Goal: Check status: Check status

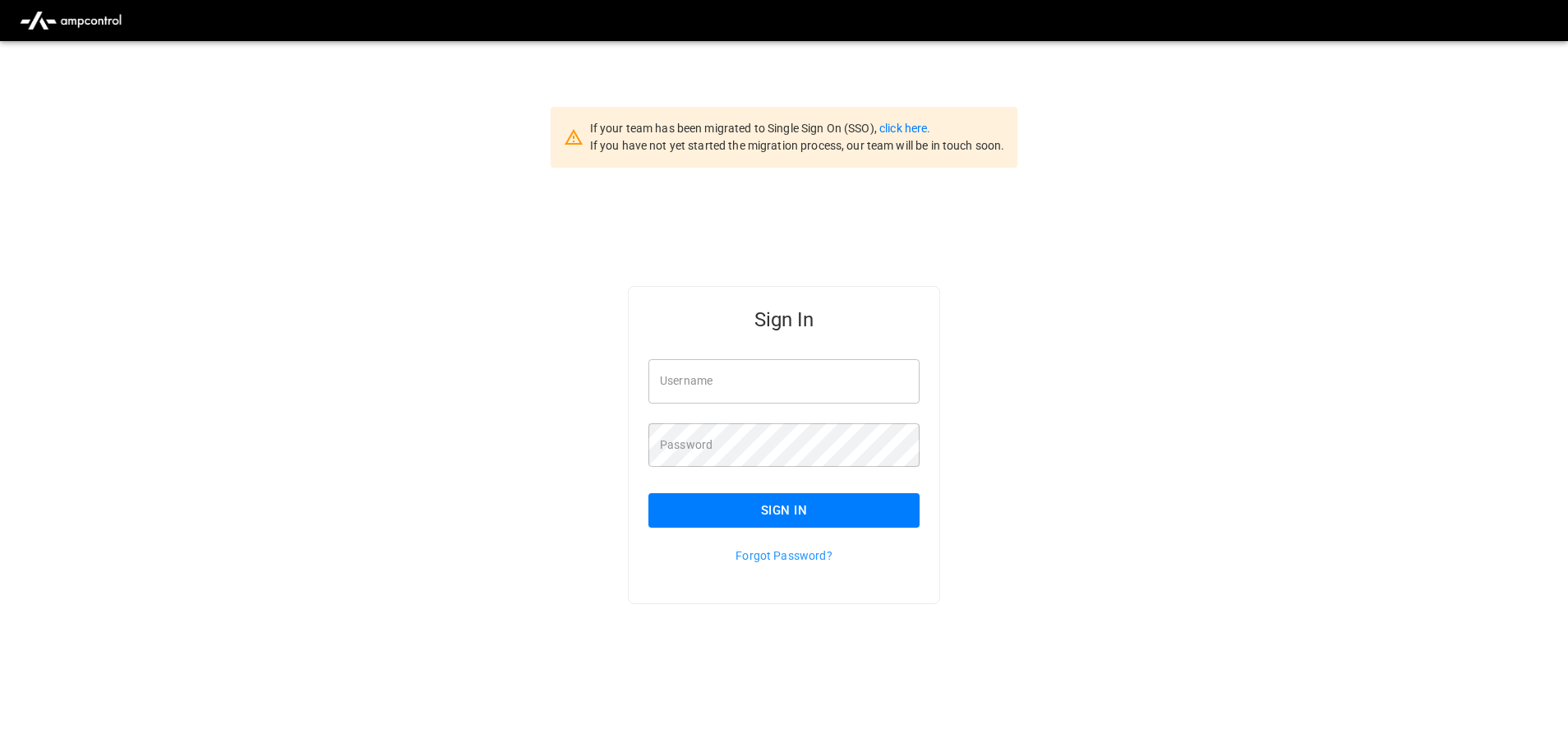
type input "**********"
click at [819, 522] on button "Sign In" at bounding box center [784, 510] width 271 height 34
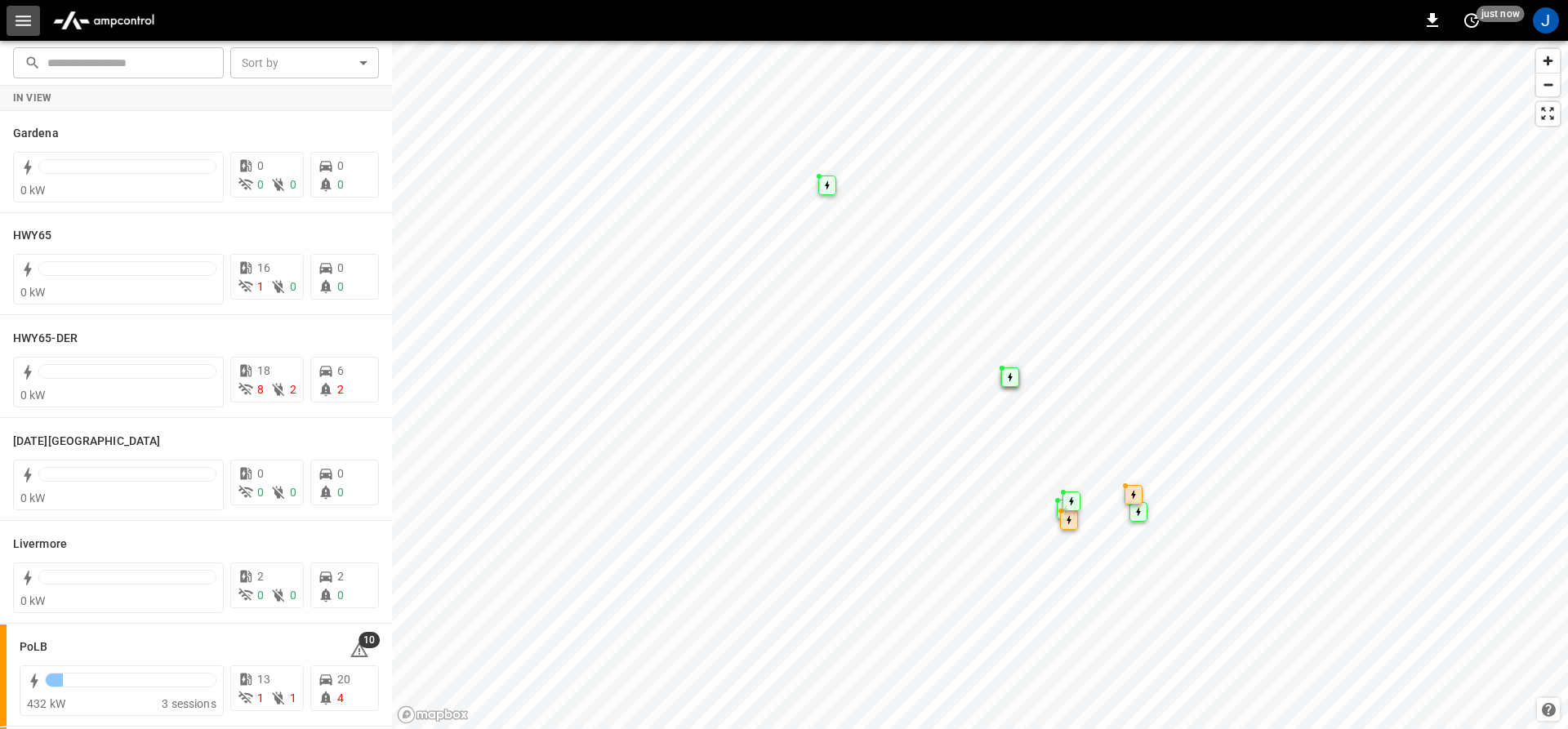
click at [28, 20] on icon "button" at bounding box center [23, 21] width 16 height 11
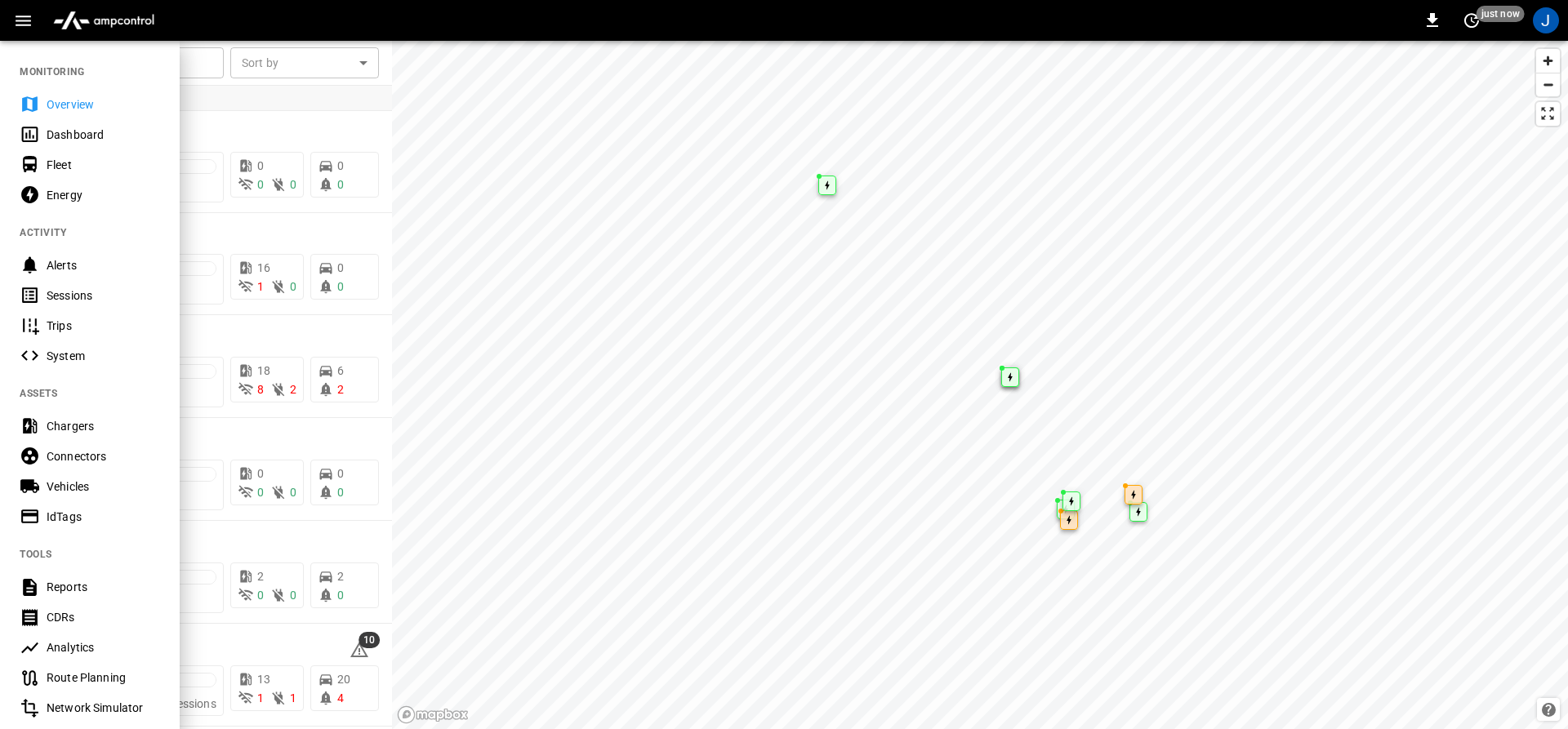
click at [56, 131] on div "Dashboard" at bounding box center [104, 135] width 114 height 17
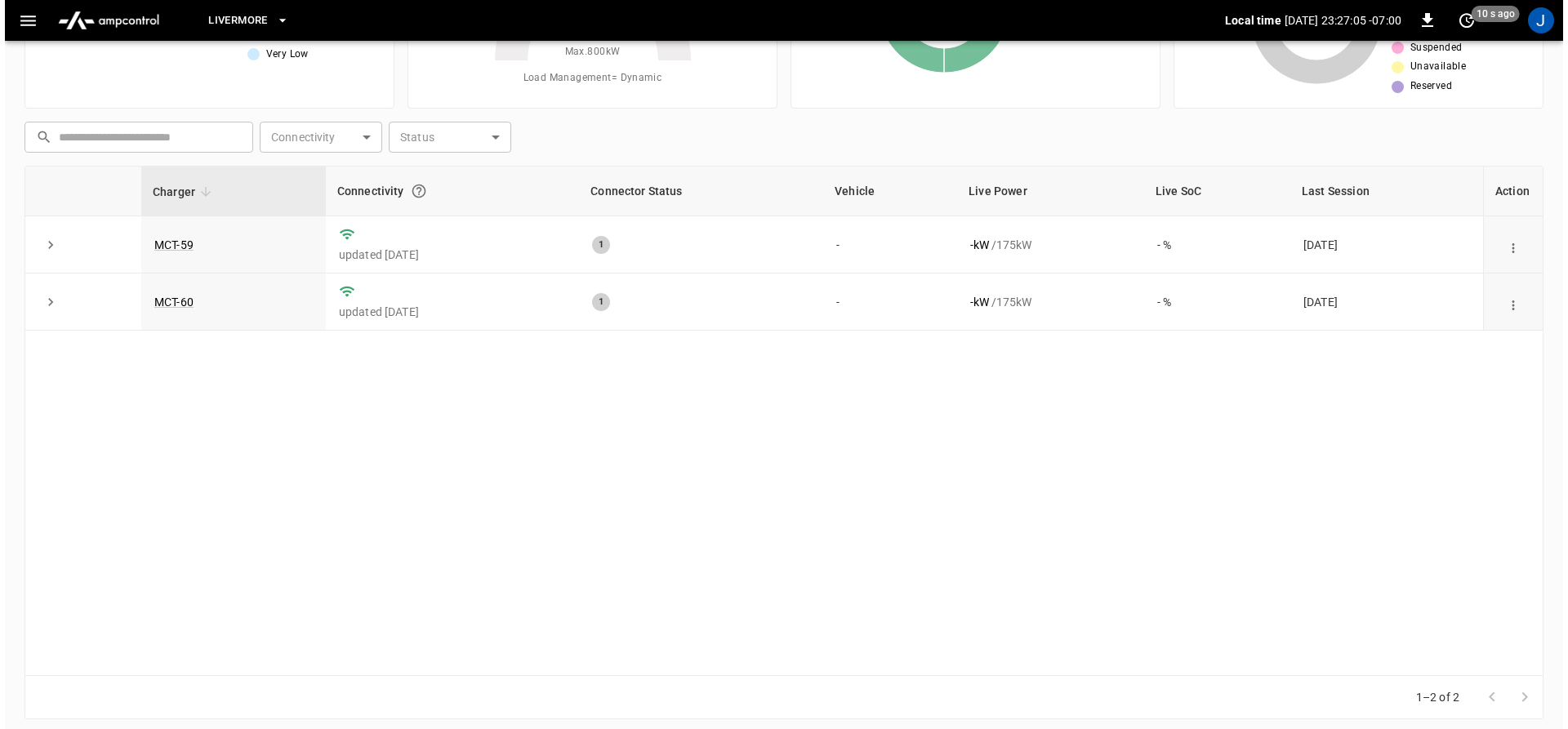
scroll to position [170, 0]
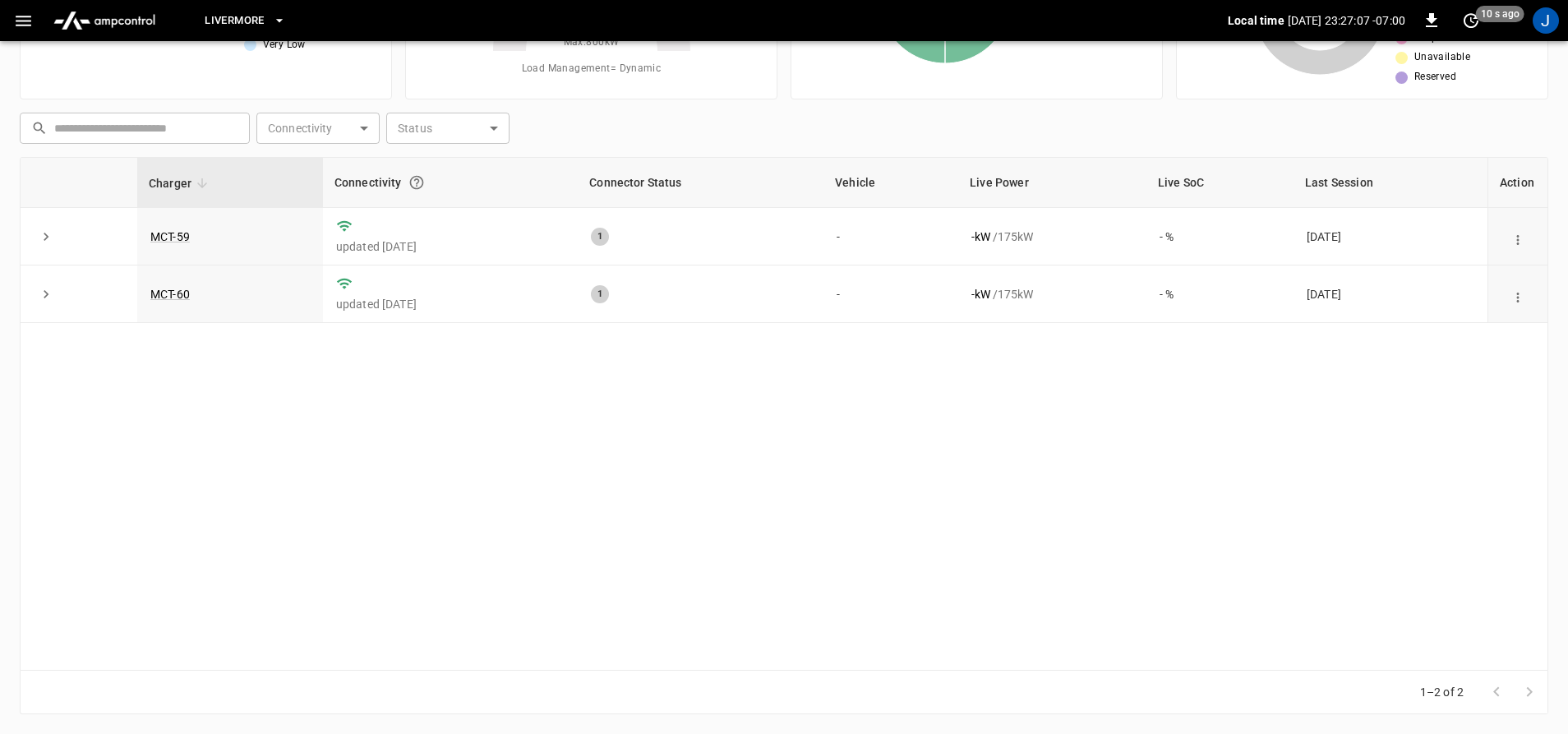
click at [250, 24] on span "Livermore" at bounding box center [234, 21] width 59 height 18
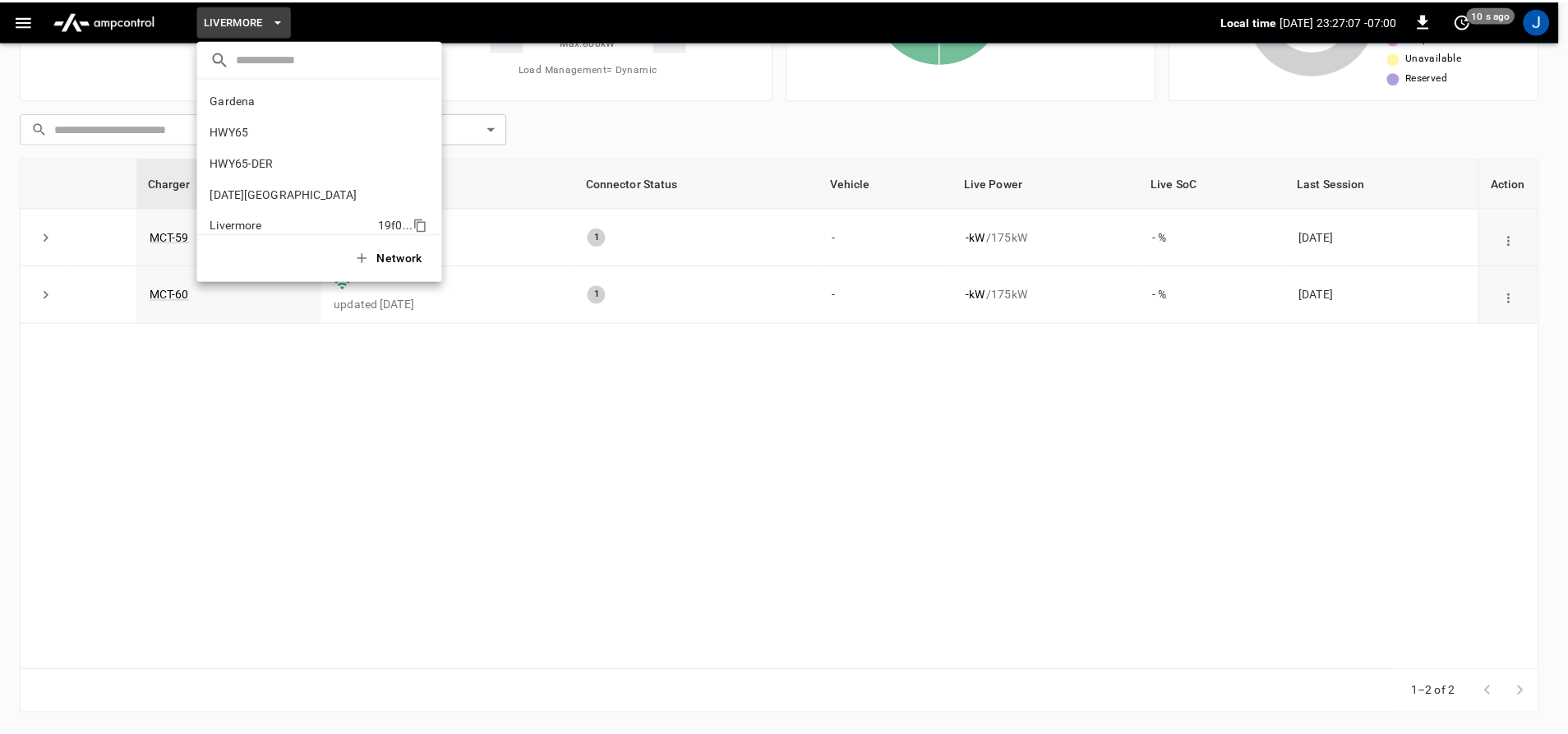
scroll to position [120, 0]
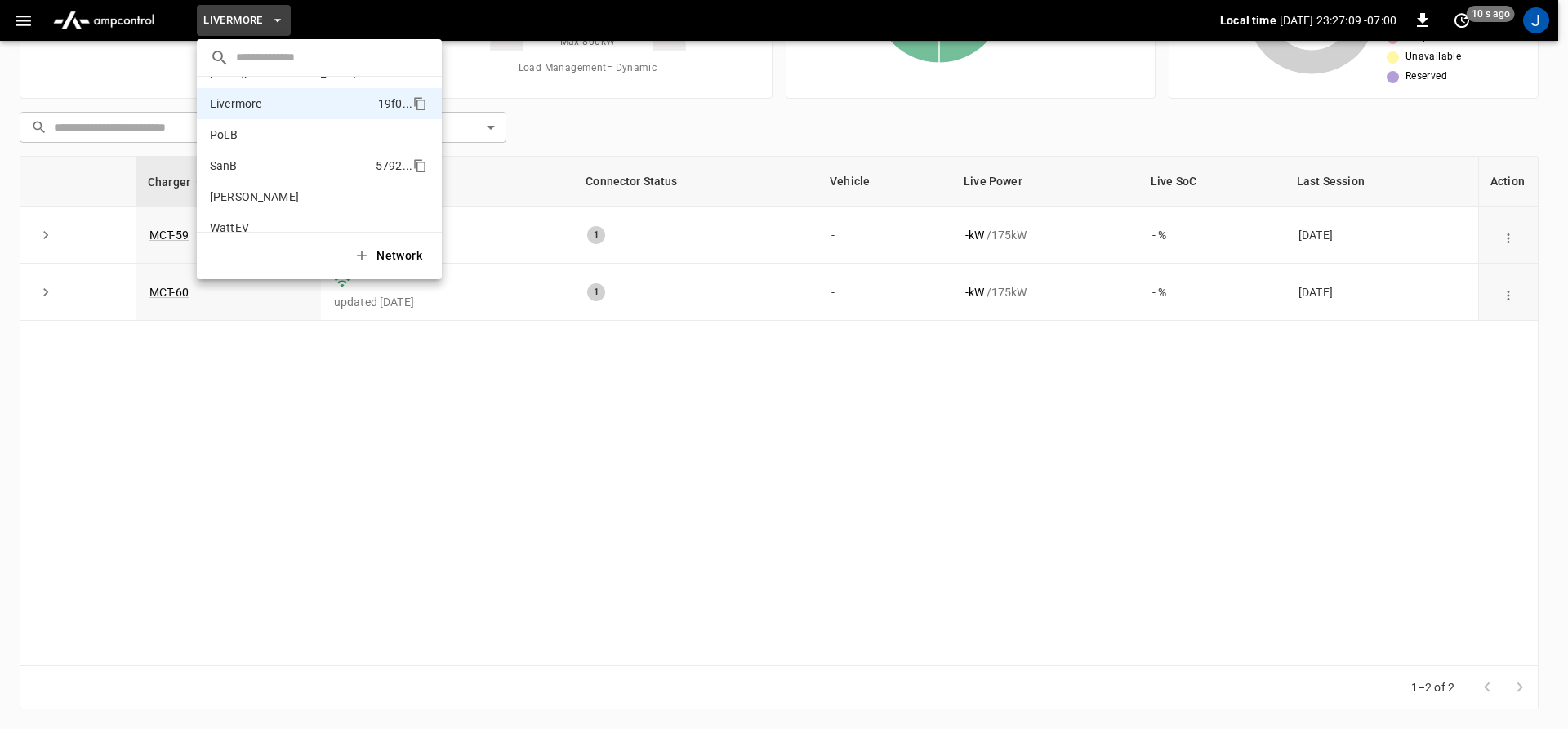
click at [240, 168] on li "SanB 5792 ..." at bounding box center [319, 165] width 245 height 31
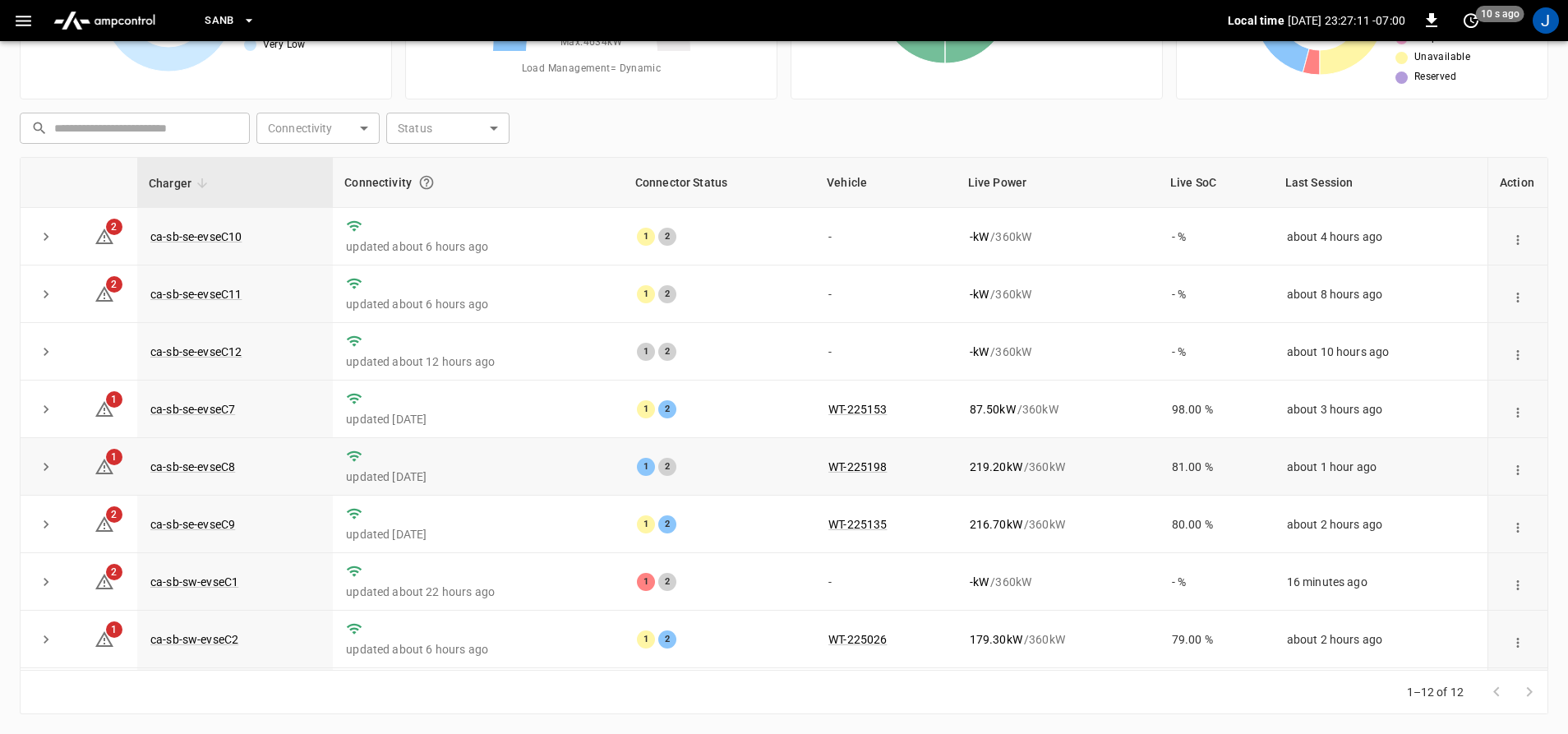
scroll to position [82, 0]
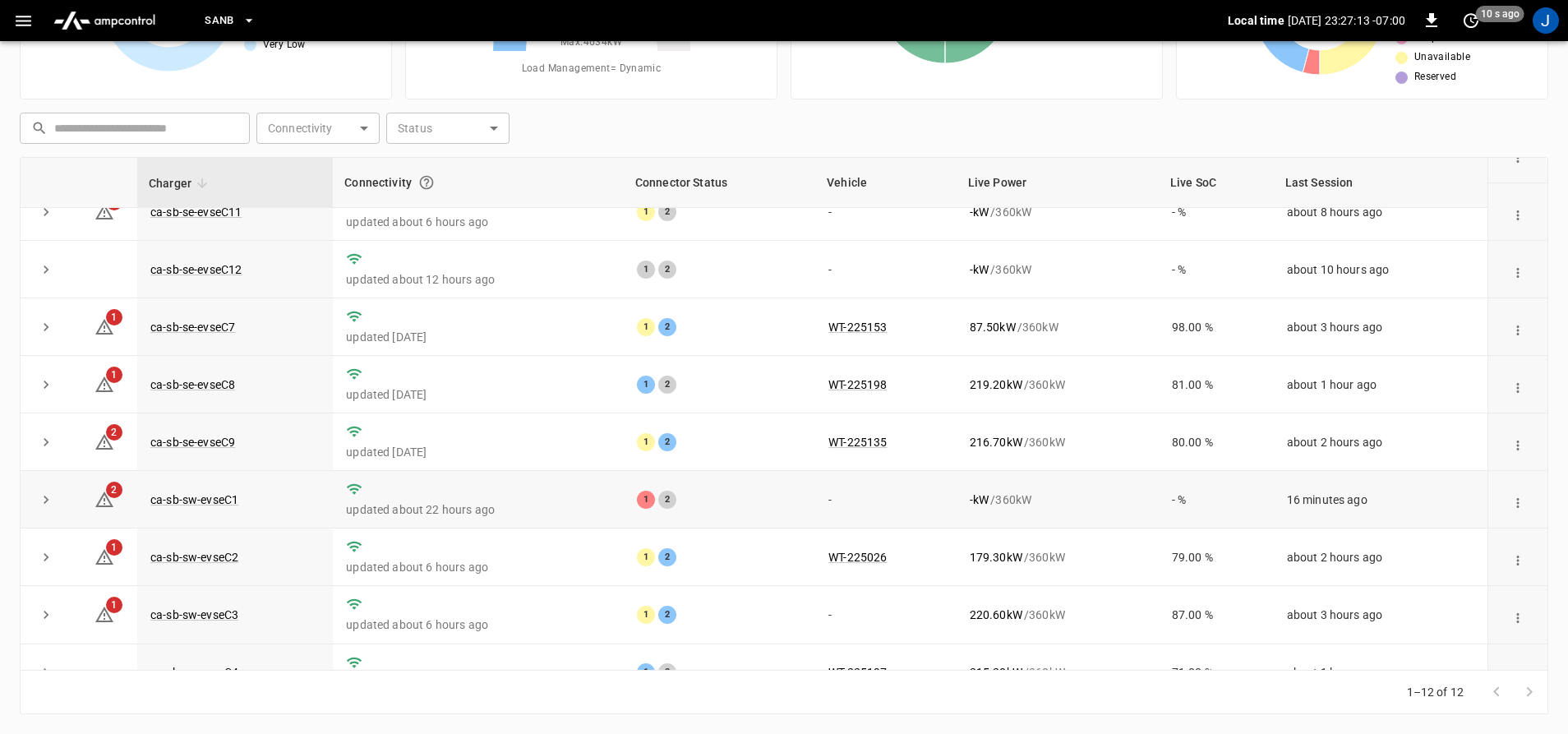
click at [44, 508] on icon "expand row" at bounding box center [46, 500] width 17 height 17
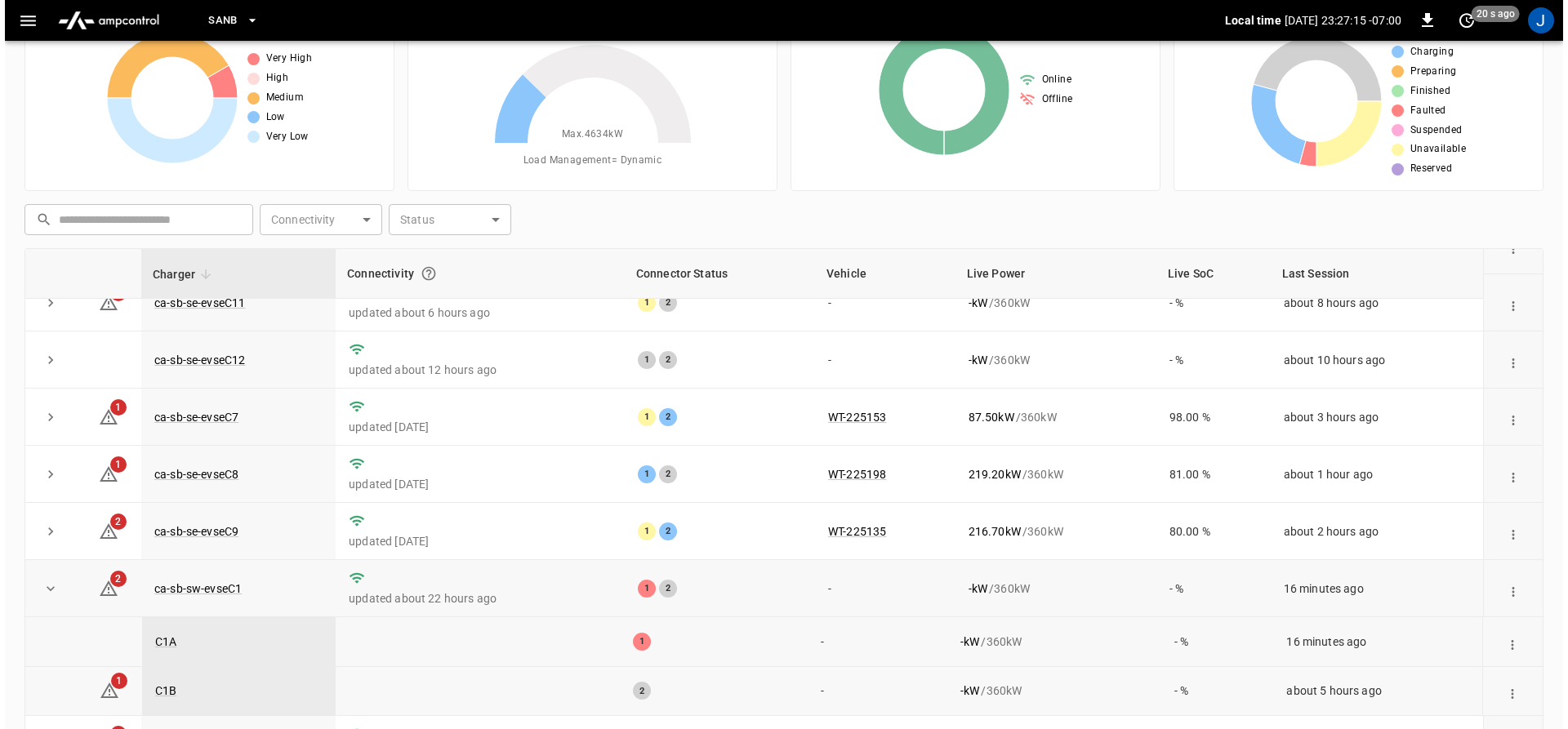
scroll to position [0, 0]
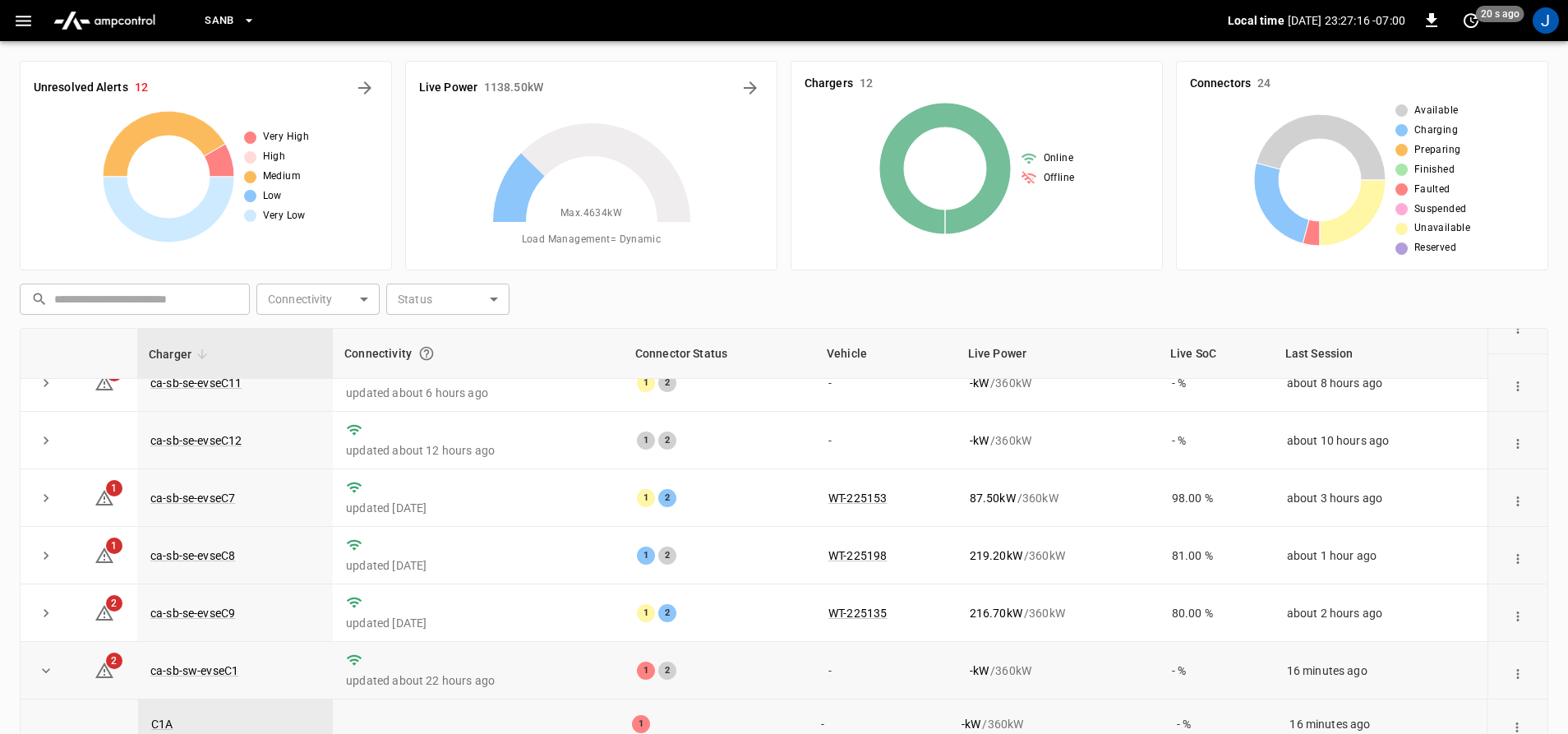
click at [225, 17] on span "SanB" at bounding box center [219, 21] width 29 height 18
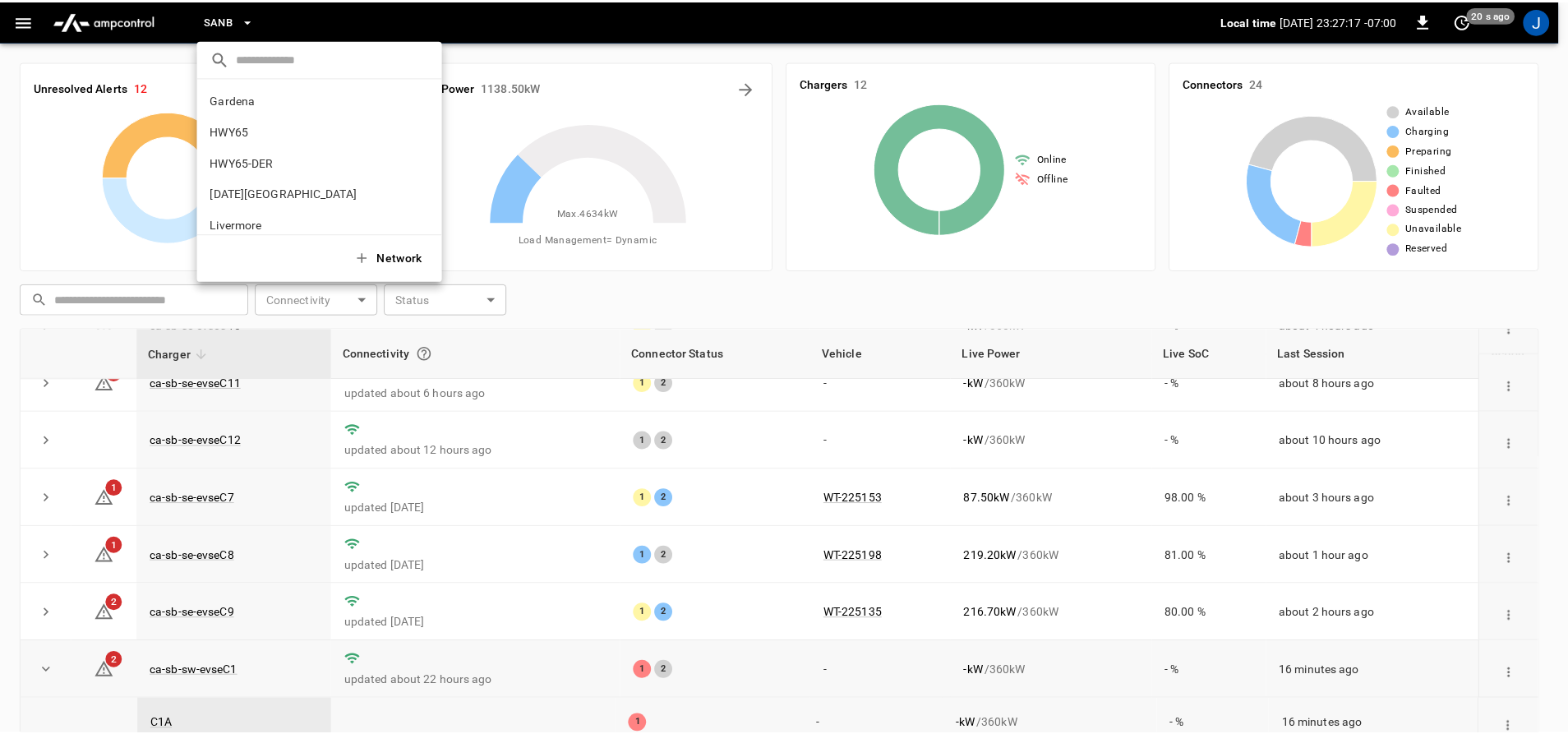
scroll to position [138, 0]
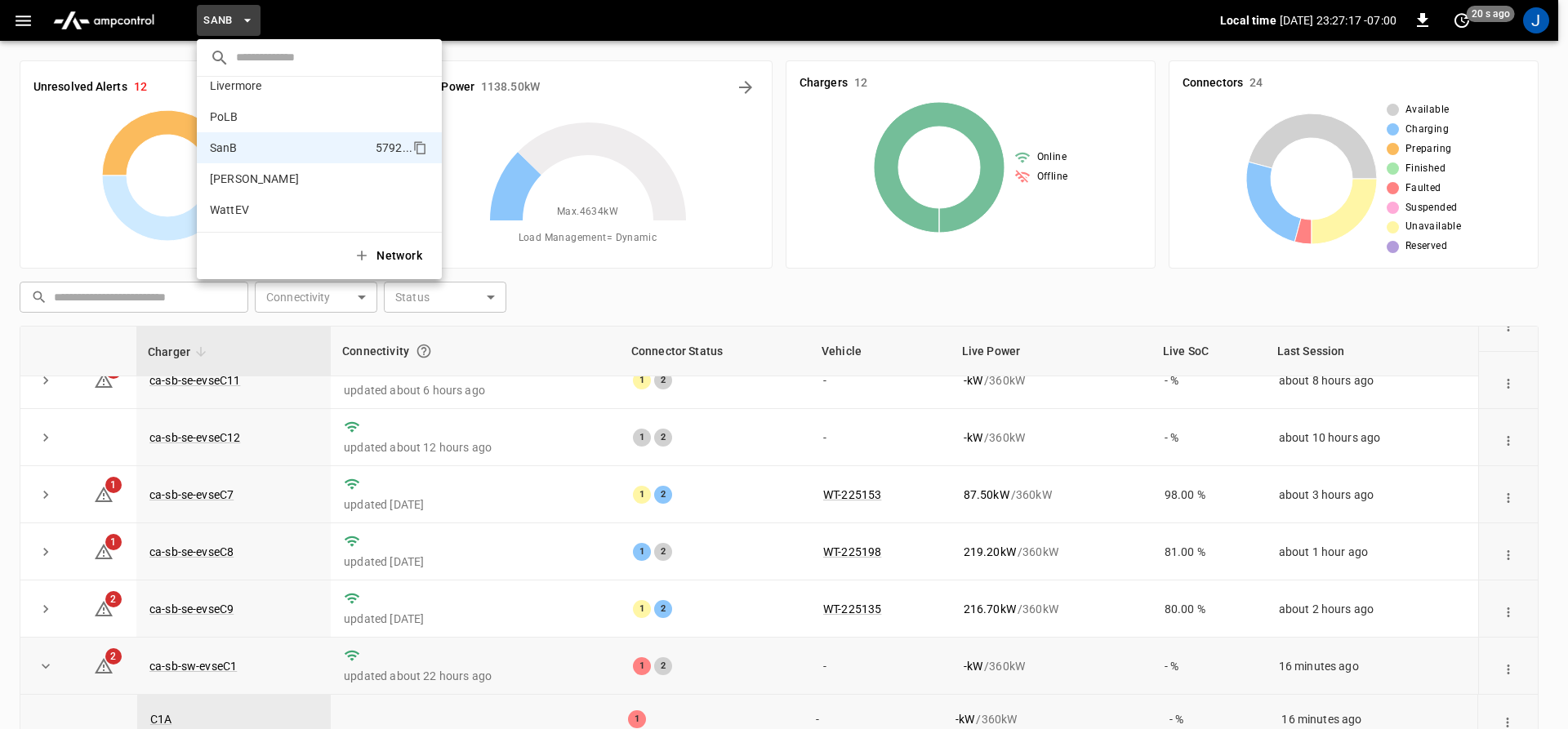
click at [664, 47] on div at bounding box center [784, 364] width 1568 height 729
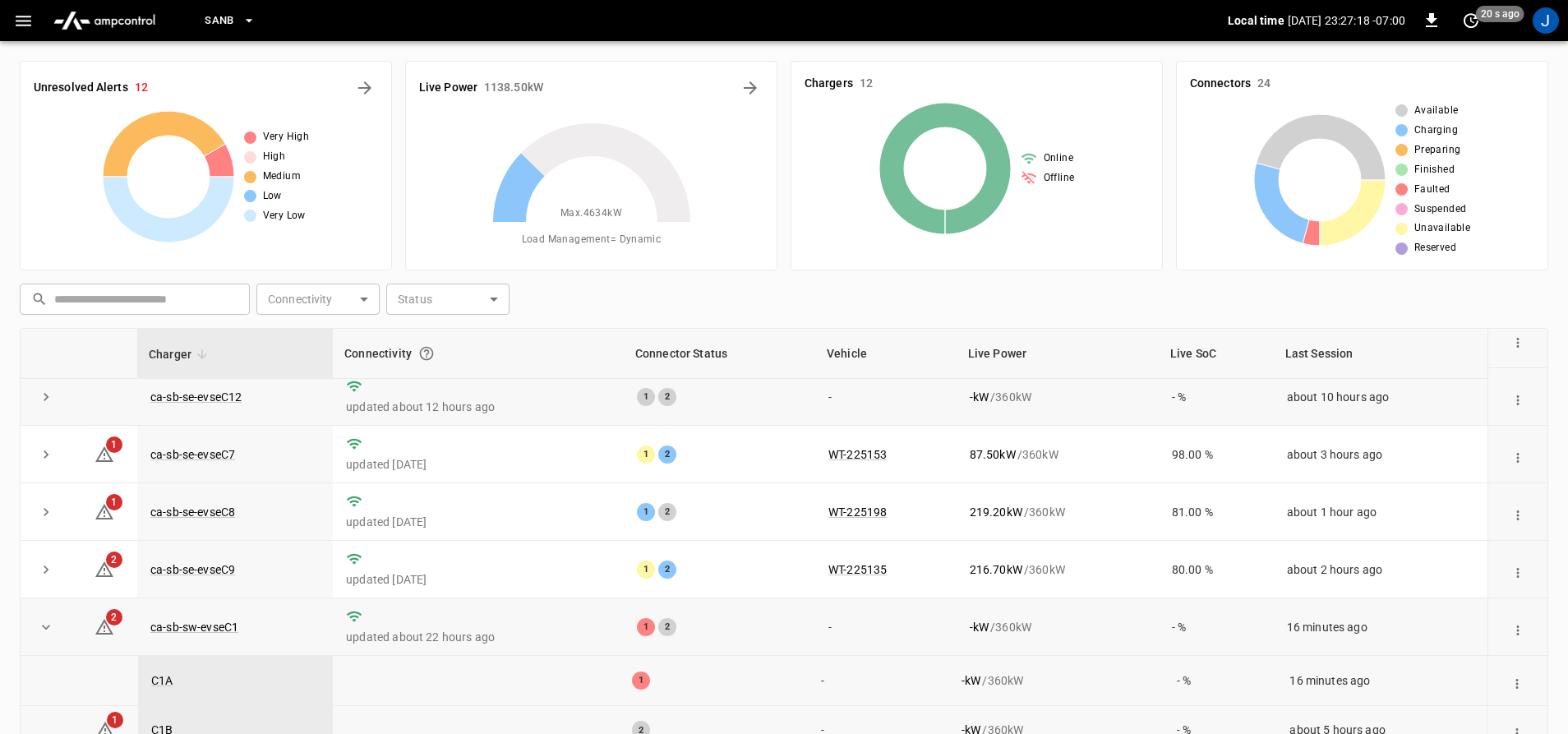
scroll to position [246, 0]
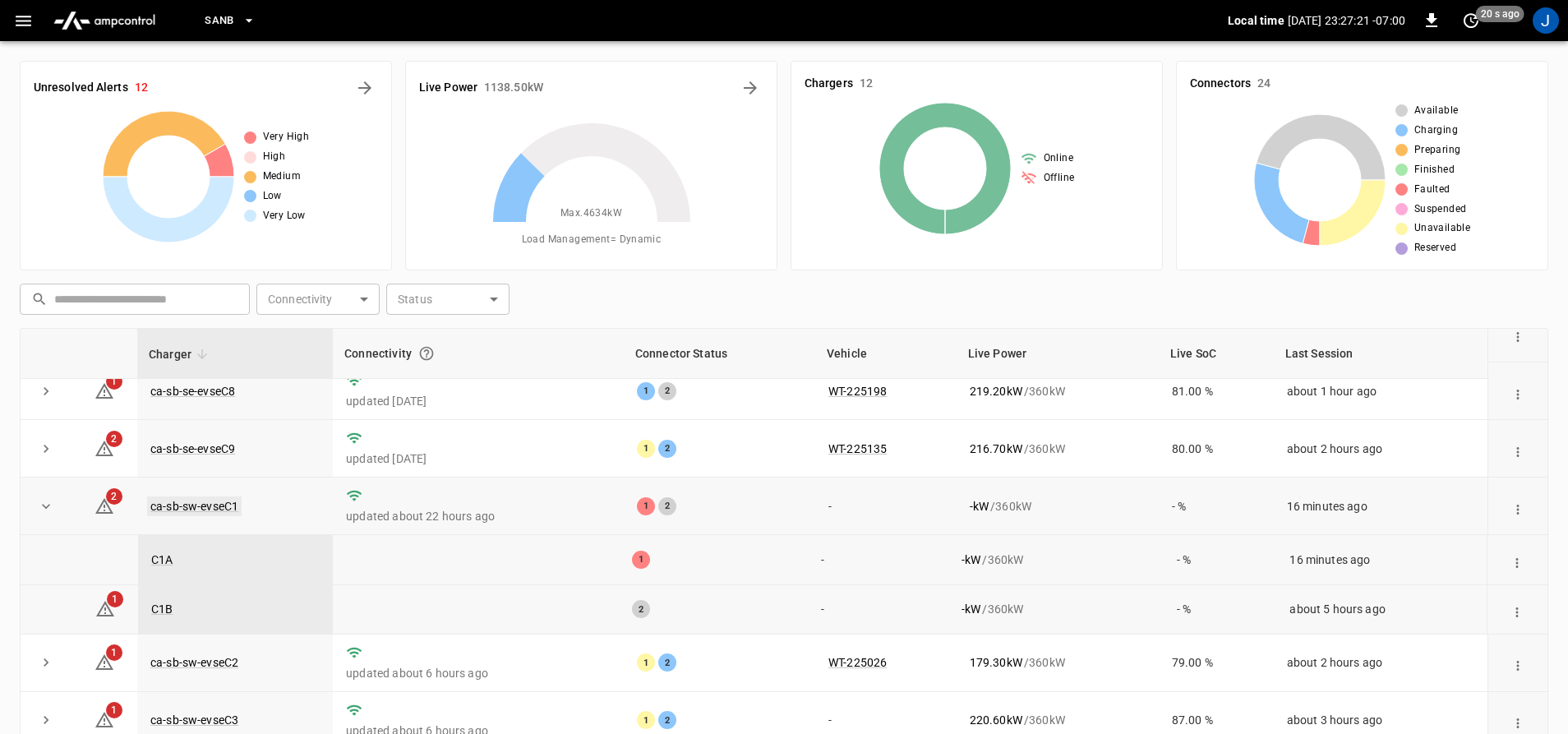
click at [196, 514] on link "ca-sb-sw-evseC1" at bounding box center [194, 506] width 94 height 19
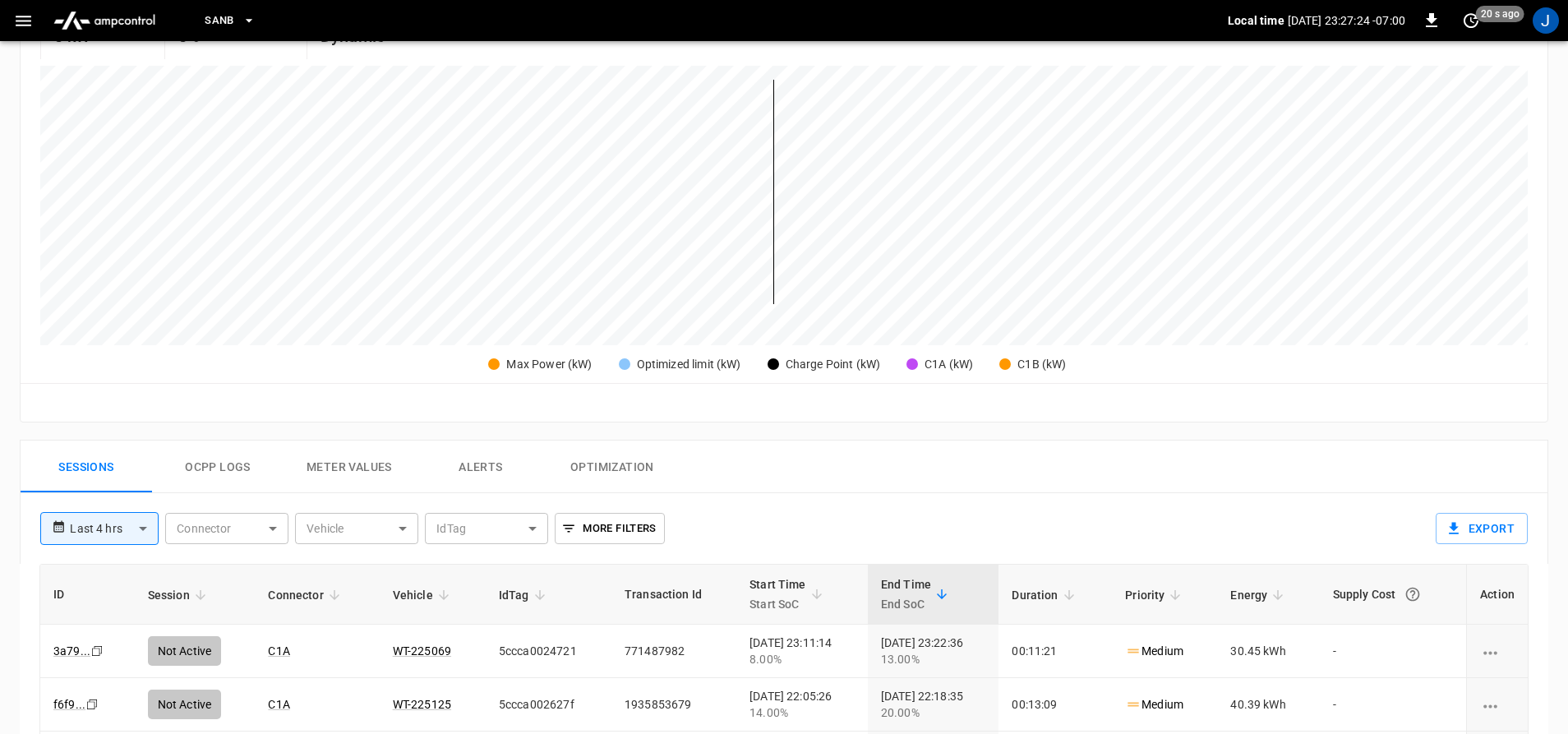
scroll to position [411, 0]
